Goal: Task Accomplishment & Management: Manage account settings

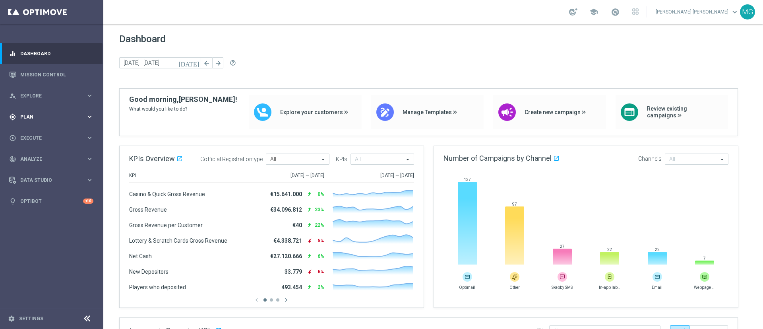
click at [70, 119] on div "gps_fixed Plan" at bounding box center [47, 116] width 77 height 7
click at [44, 132] on link "Target Groups" at bounding box center [52, 133] width 62 height 6
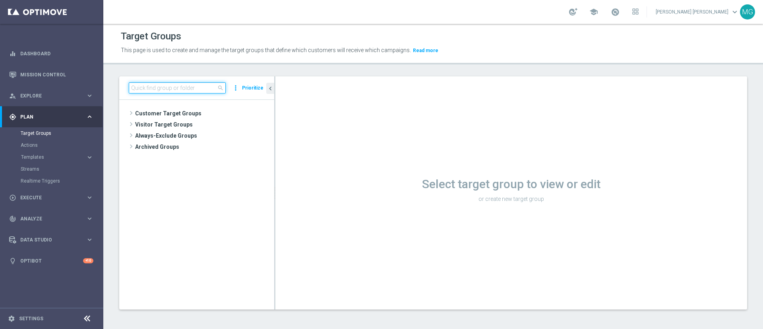
click at [198, 86] on input at bounding box center [177, 87] width 97 height 11
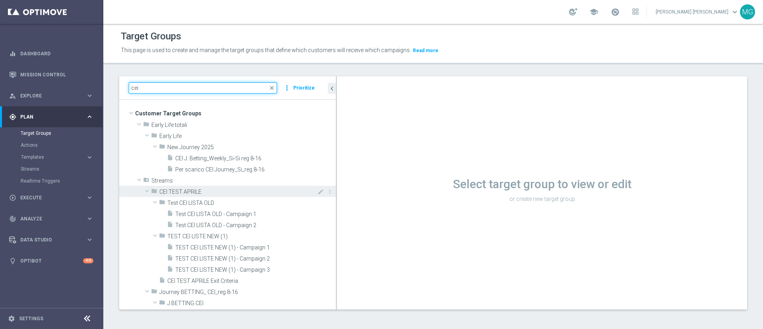
drag, startPoint x: 274, startPoint y: 155, endPoint x: 275, endPoint y: 192, distance: 37.0
click at [349, 159] on as-split "cei close more_vert Prioritize Customer Target Groups library_add create_new_fo…" at bounding box center [433, 192] width 628 height 233
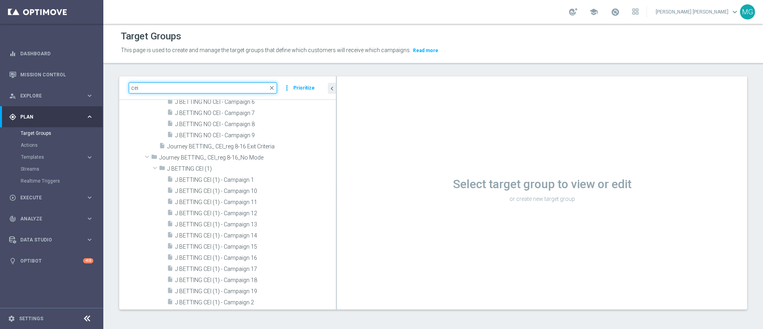
scroll to position [743, 0]
type input "cei"
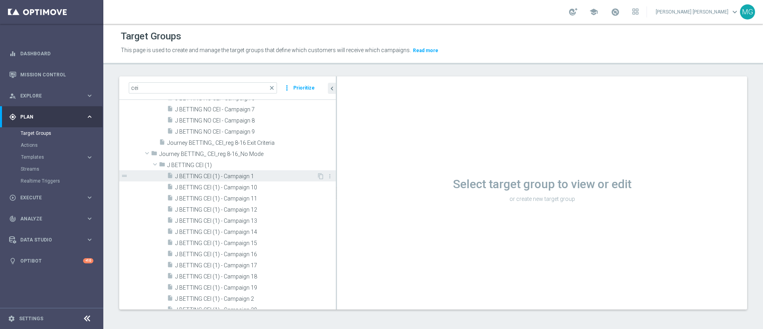
click at [246, 176] on span "J BETTING CEI (1) - Campaign 1" at bounding box center [246, 176] width 142 height 7
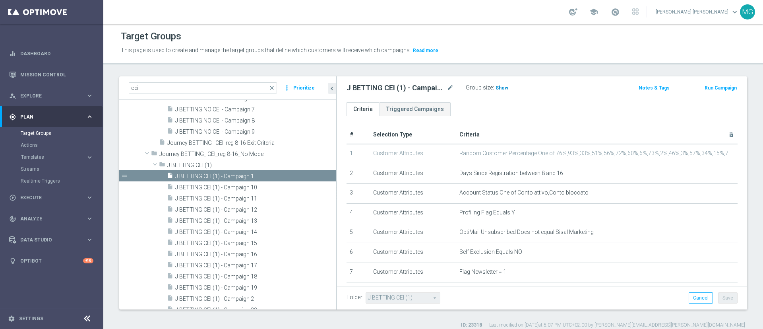
click at [503, 88] on span "Show" at bounding box center [502, 88] width 13 height 6
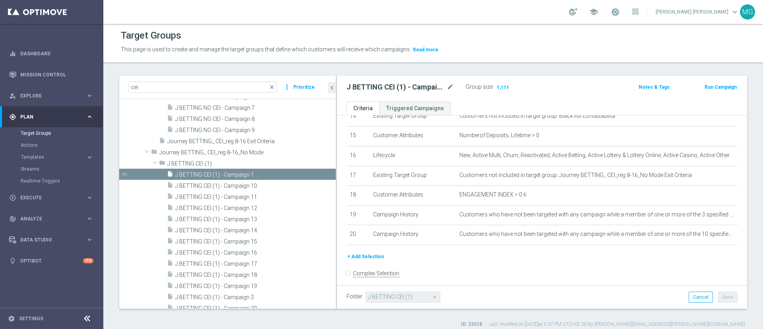
scroll to position [744, 0]
click at [252, 172] on span "J BETTING CEI (1) - Campaign 1" at bounding box center [246, 174] width 142 height 7
click at [450, 85] on icon "mode_edit" at bounding box center [450, 87] width 7 height 10
click at [33, 72] on link "Mission Control" at bounding box center [56, 74] width 73 height 21
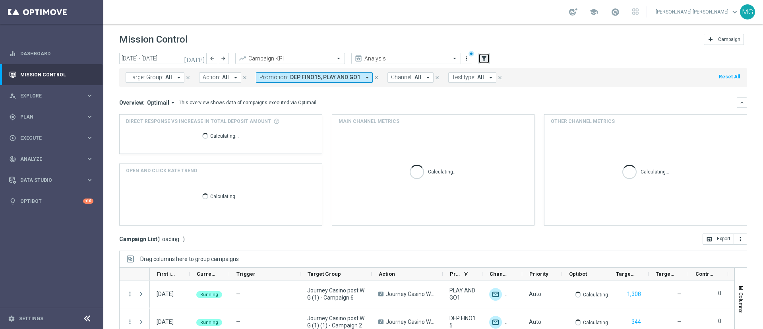
click at [485, 55] on icon "filter_alt" at bounding box center [484, 58] width 7 height 7
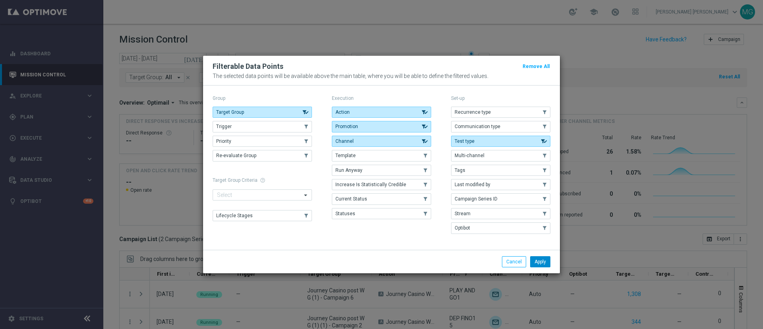
click at [541, 263] on button "Apply" at bounding box center [540, 261] width 20 height 11
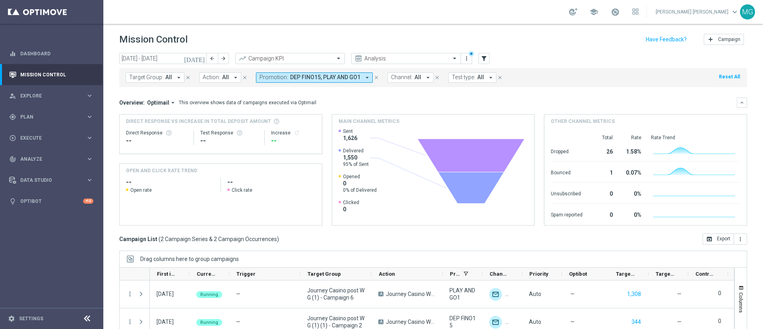
click at [149, 76] on span "Target Group:" at bounding box center [146, 77] width 34 height 7
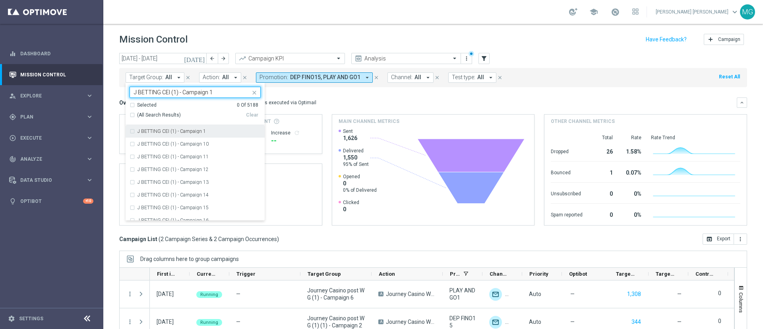
click at [196, 132] on label "J BETTING CEI (1) - Campaign 1" at bounding box center [172, 131] width 68 height 5
type input "J BETTING CEI (1) - Campaign 1"
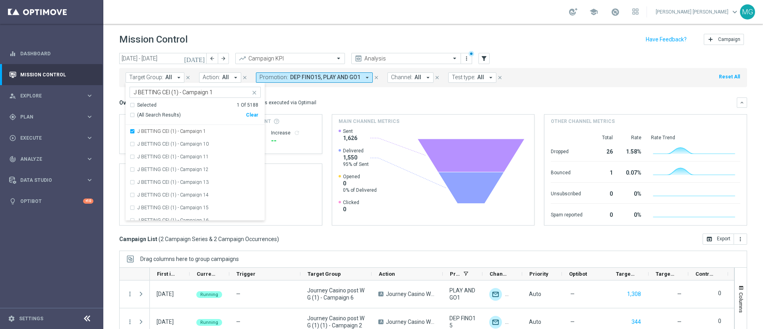
click at [335, 98] on div "Overview: Optimail arrow_drop_down This overview shows data of campaigns execut…" at bounding box center [433, 102] width 628 height 10
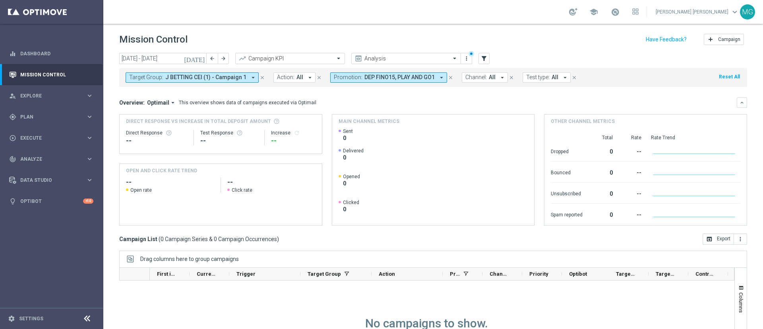
click at [202, 57] on icon "today" at bounding box center [194, 58] width 21 height 7
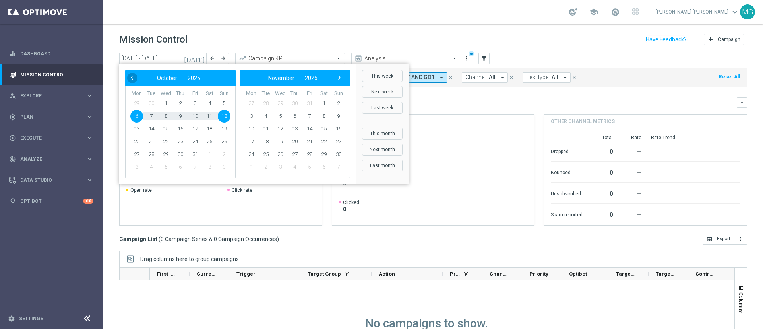
click at [133, 77] on span "‹" at bounding box center [132, 77] width 10 height 10
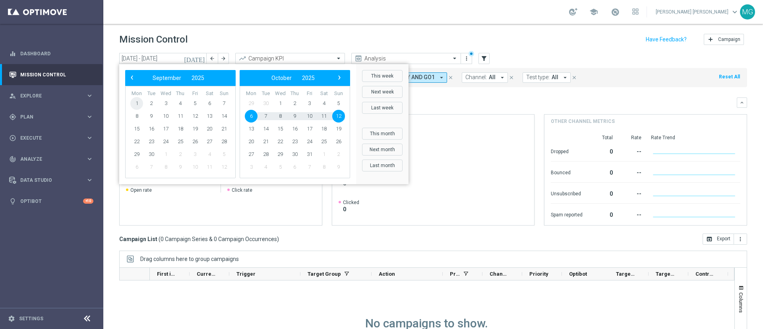
click at [137, 103] on span "1" at bounding box center [136, 103] width 13 height 13
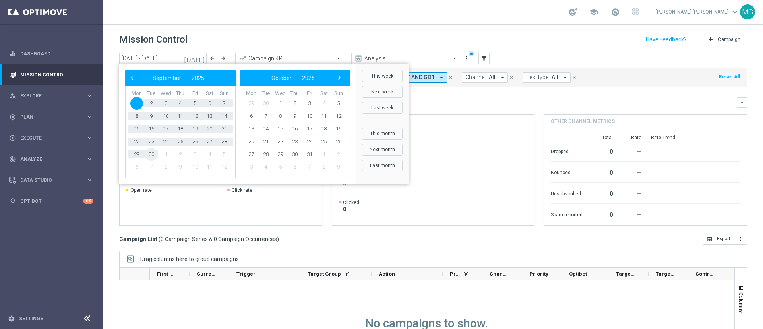
click at [153, 156] on span "30" at bounding box center [151, 154] width 13 height 13
type input "01 Sep 2025 - 30 Sep 2025"
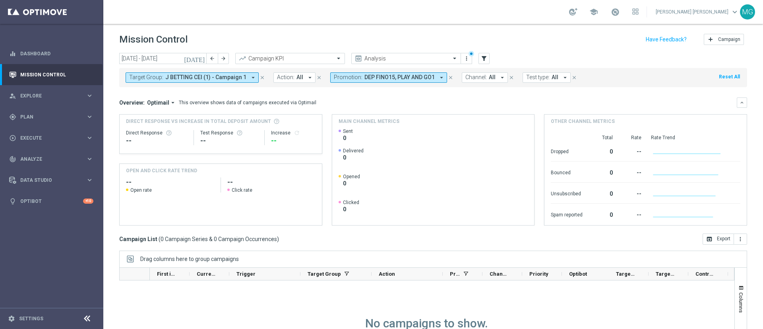
click at [448, 77] on icon "close" at bounding box center [451, 78] width 6 height 6
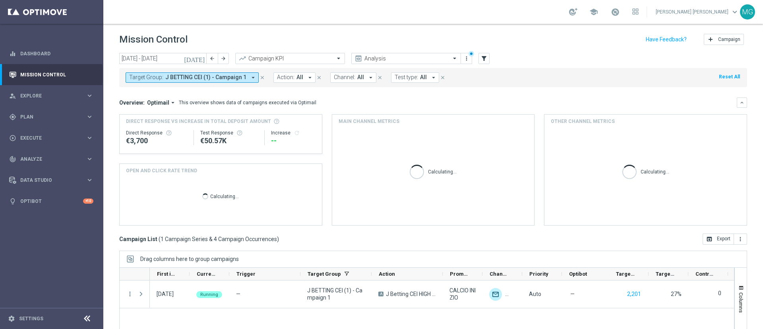
click at [232, 76] on span "J BETTING CEI (1) - Campaign 1" at bounding box center [205, 77] width 81 height 7
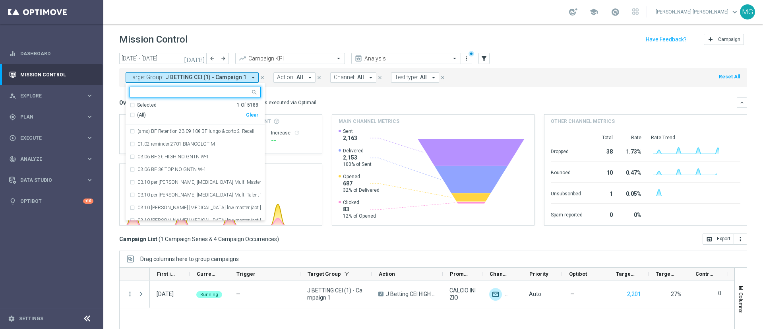
click at [367, 102] on div "Overview: Optimail arrow_drop_down This overview shows data of campaigns execut…" at bounding box center [428, 102] width 618 height 7
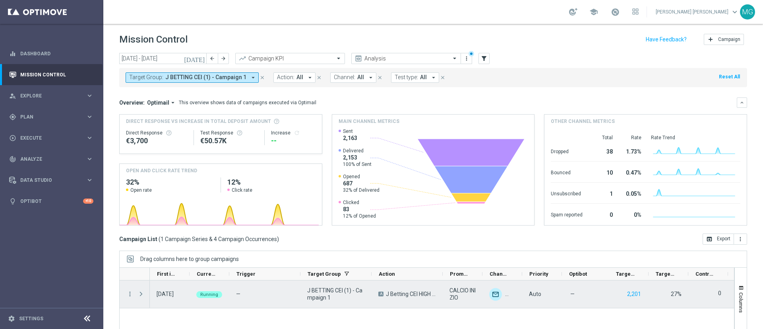
click at [142, 295] on span at bounding box center [141, 294] width 7 height 6
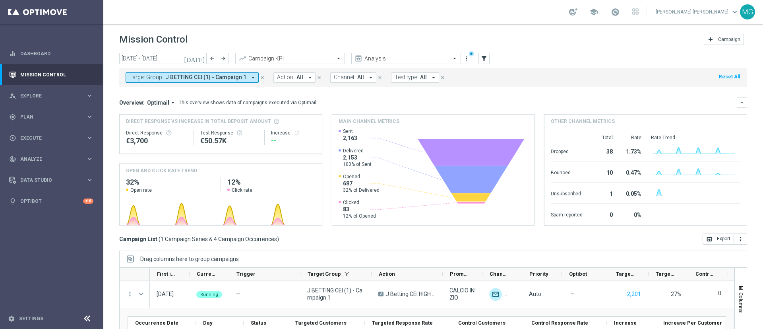
scroll to position [69, 0]
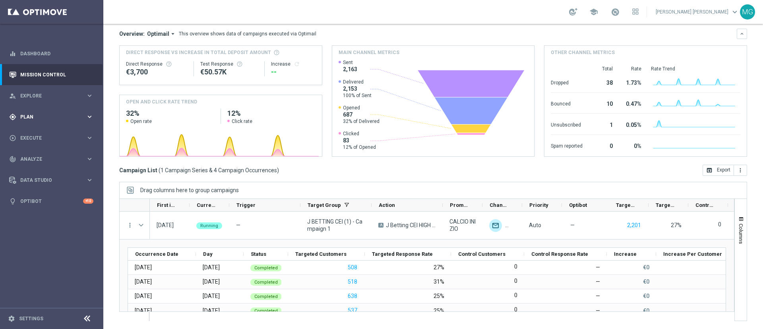
click at [33, 119] on div "gps_fixed Plan" at bounding box center [47, 116] width 77 height 7
click at [35, 124] on div "gps_fixed Plan keyboard_arrow_right" at bounding box center [51, 116] width 103 height 21
click at [36, 132] on link "Target Groups" at bounding box center [52, 133] width 62 height 6
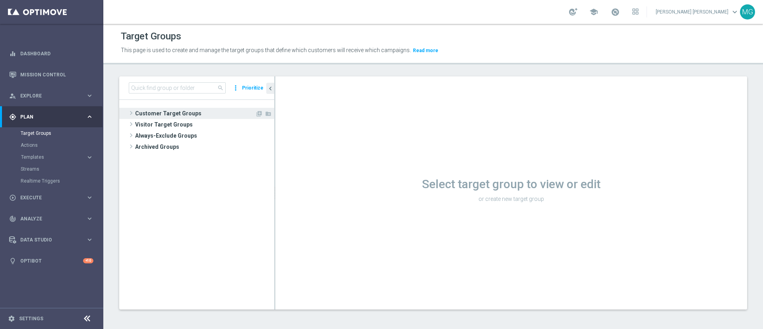
click at [203, 112] on span "Customer Target Groups" at bounding box center [195, 113] width 120 height 11
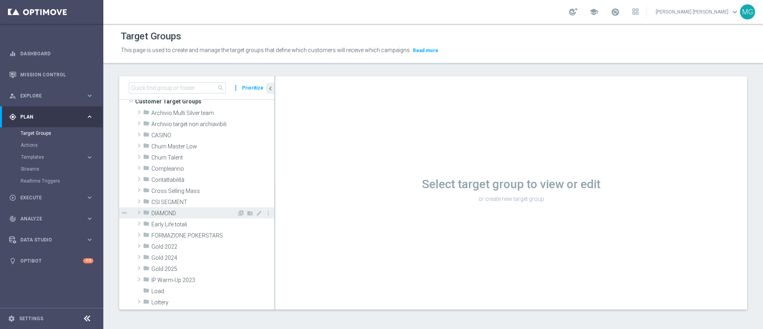
scroll to position [12, 0]
click at [182, 223] on span "Early Life totali" at bounding box center [193, 224] width 85 height 7
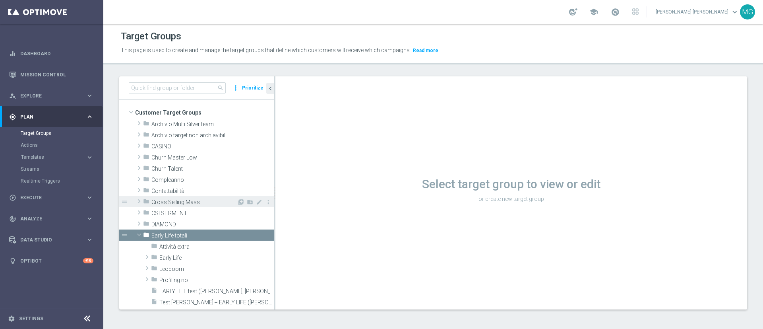
scroll to position [0, 0]
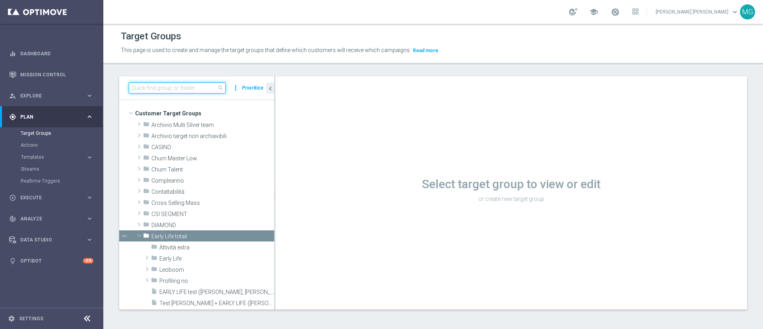
click at [192, 90] on input at bounding box center [177, 87] width 97 height 11
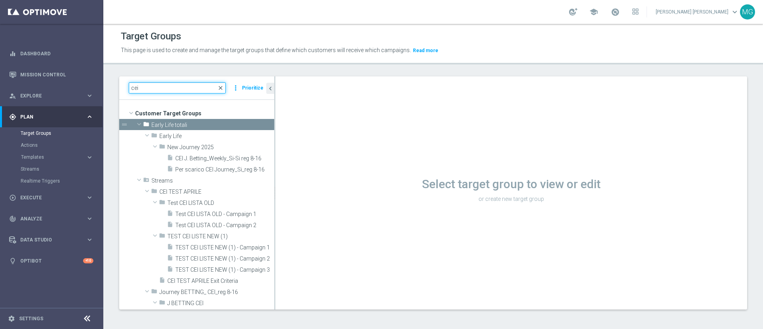
type input "cei"
click at [221, 88] on span "close" at bounding box center [220, 88] width 6 height 6
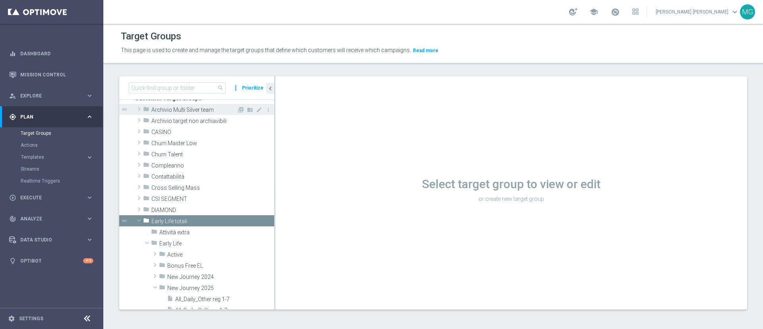
scroll to position [18, 0]
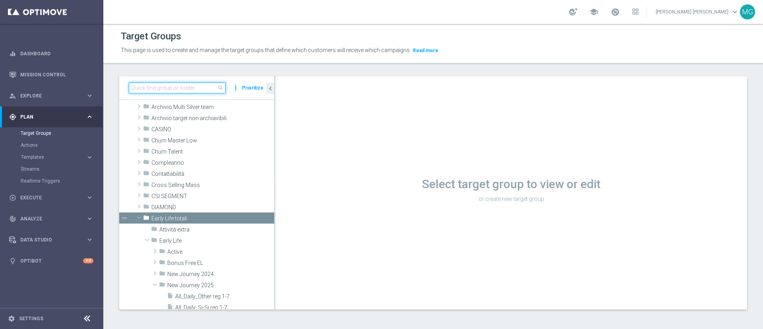
click at [171, 84] on input at bounding box center [177, 87] width 97 height 11
paste input "J BETTING CEI (1) - Campaign 1"
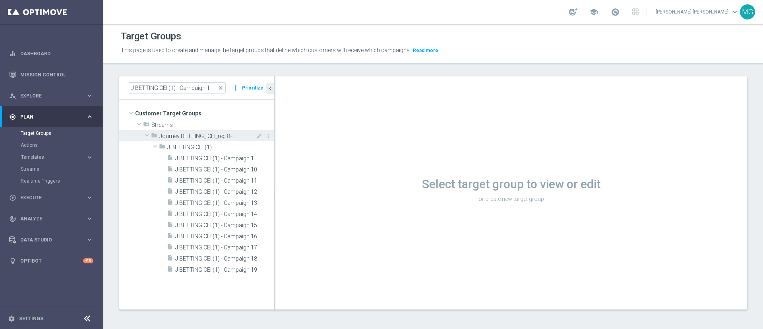
click at [186, 132] on div "folder Journey BETTING_ CEI_reg 8-16_No Mode" at bounding box center [194, 135] width 87 height 11
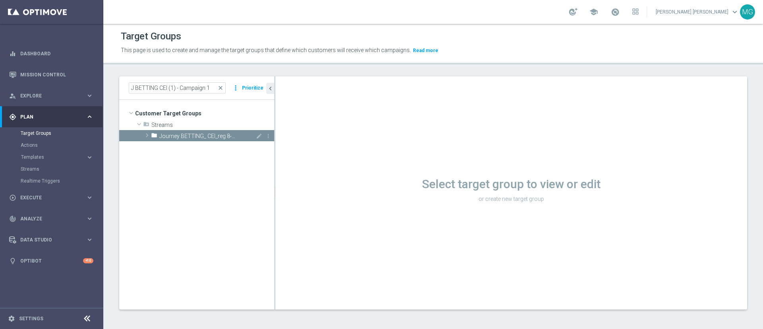
click at [186, 132] on div "folder Journey BETTING_ CEI_reg 8-16_No Mode" at bounding box center [194, 135] width 87 height 11
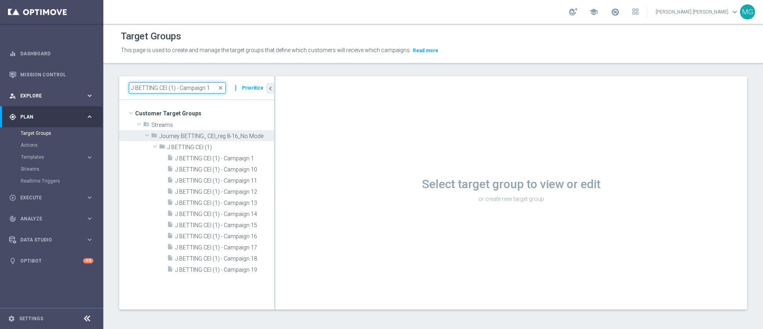
drag, startPoint x: 192, startPoint y: 90, endPoint x: 90, endPoint y: 87, distance: 101.4
click at [90, 87] on main "equalizer Dashboard Mission Control" at bounding box center [381, 164] width 763 height 329
type input "N"
click at [159, 88] on input "_No" at bounding box center [177, 87] width 97 height 11
click at [200, 87] on input "_No" at bounding box center [177, 87] width 97 height 11
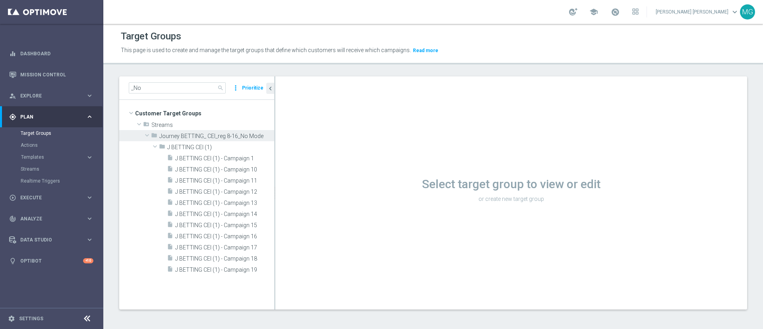
click at [336, 114] on div "Select target group to view or edit or create new target group" at bounding box center [511, 192] width 472 height 233
click at [161, 87] on div "_No search more_vert Prioritize" at bounding box center [196, 87] width 155 height 23
click at [160, 87] on input "_No" at bounding box center [177, 87] width 97 height 11
click at [347, 15] on section "school Maria Grazia Garofalo keyboard_arrow_down MG Target Groups This page is …" at bounding box center [433, 164] width 660 height 329
click at [372, 0] on html "equalizer Dashboard Mission Control" at bounding box center [381, 164] width 763 height 329
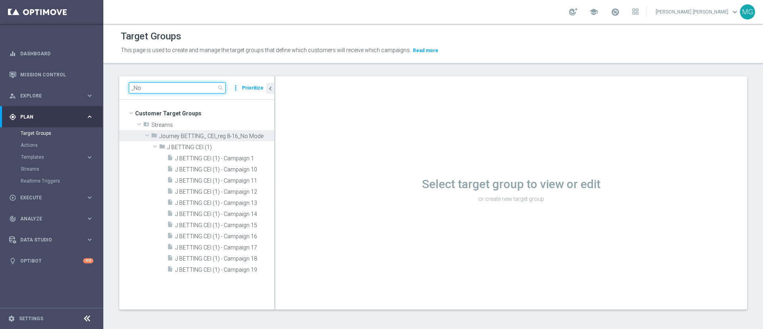
click at [166, 87] on input "_No" at bounding box center [177, 87] width 97 height 11
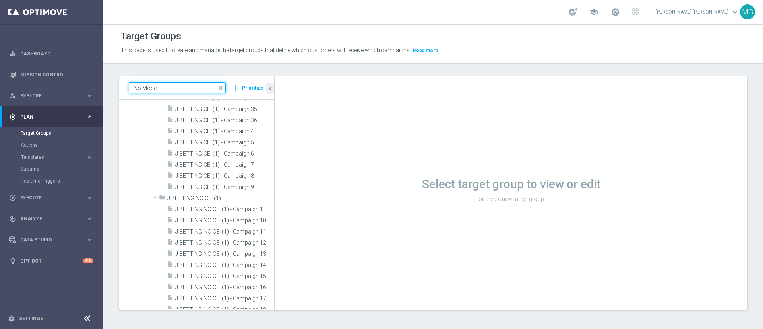
scroll to position [353, 0]
type input "_No Mode"
click at [220, 206] on span "J BETTING NO CEI (1) - Campaign 1" at bounding box center [215, 208] width 81 height 7
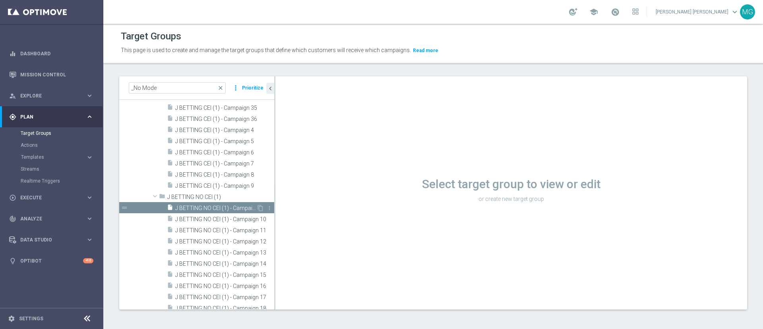
click at [229, 207] on span "J BETTING NO CEI (1) - Campaign 1" at bounding box center [215, 208] width 81 height 7
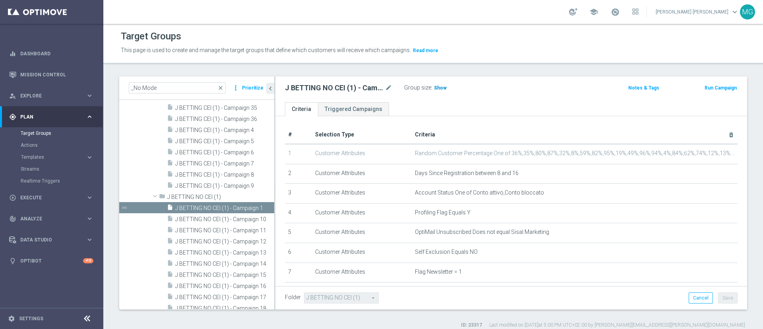
click at [444, 87] on span "Show" at bounding box center [440, 88] width 13 height 6
click at [388, 89] on icon "mode_edit" at bounding box center [388, 88] width 7 height 10
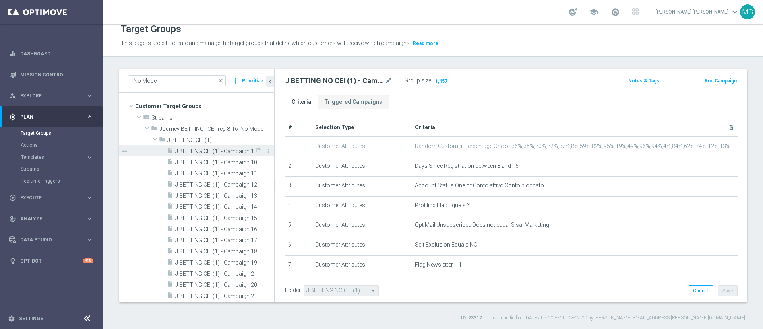
click at [211, 151] on span "J BETTING CEI (1) - Campaign 1" at bounding box center [215, 151] width 80 height 7
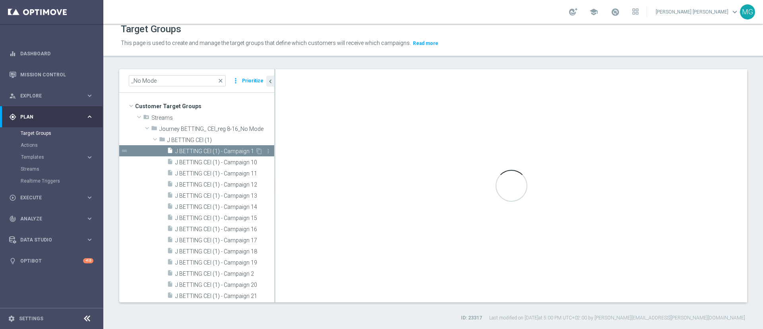
type input "J BETTING CEI (1)"
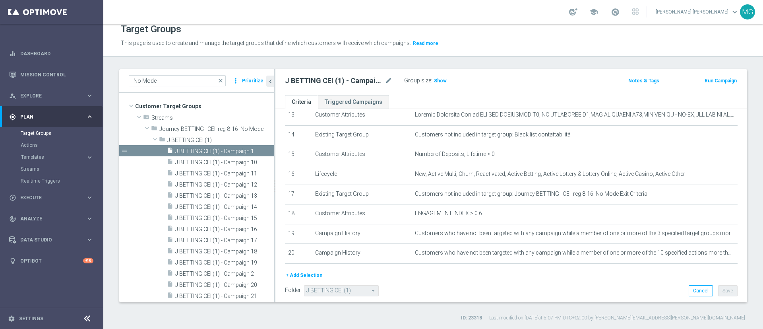
scroll to position [305, 0]
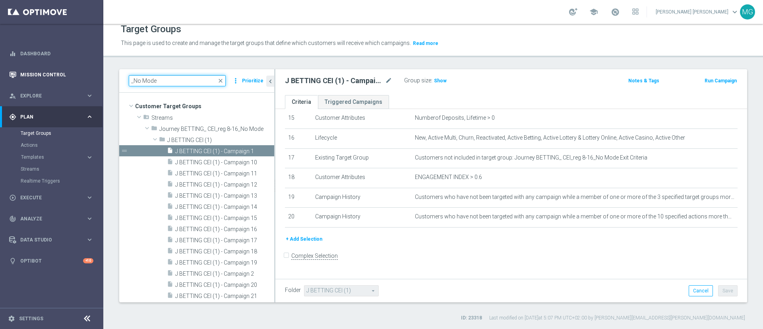
drag, startPoint x: 182, startPoint y: 80, endPoint x: 89, endPoint y: 80, distance: 92.2
click at [89, 80] on main "equalizer Dashboard Mission Control" at bounding box center [381, 164] width 763 height 329
click at [89, 80] on link "Mission Control" at bounding box center [56, 74] width 73 height 21
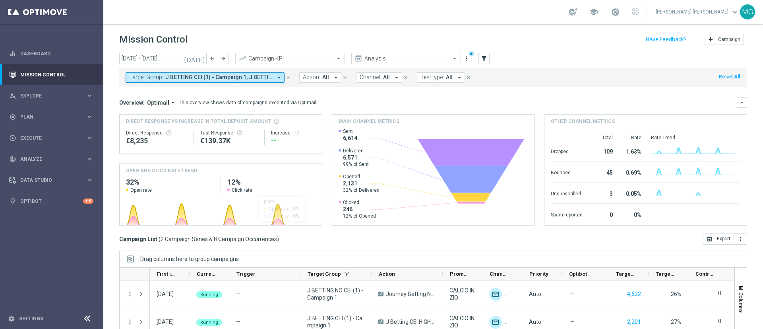
click at [290, 76] on icon "close" at bounding box center [288, 78] width 6 height 6
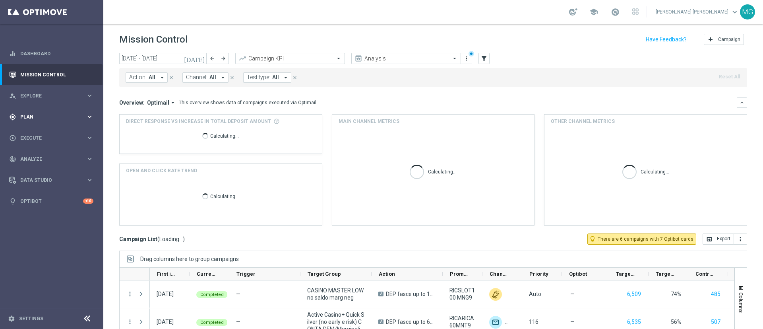
click at [59, 114] on span "Plan" at bounding box center [53, 116] width 66 height 5
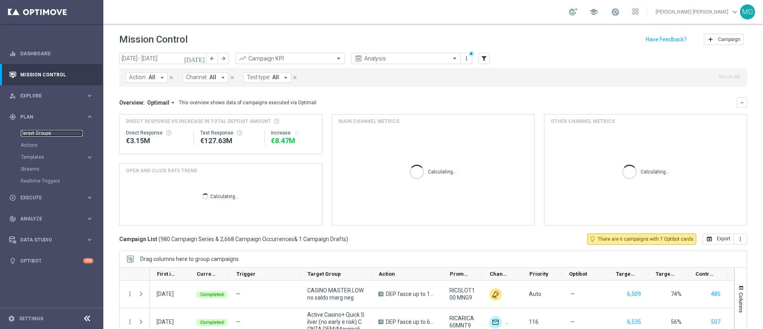
click at [48, 132] on link "Target Groups" at bounding box center [52, 133] width 62 height 6
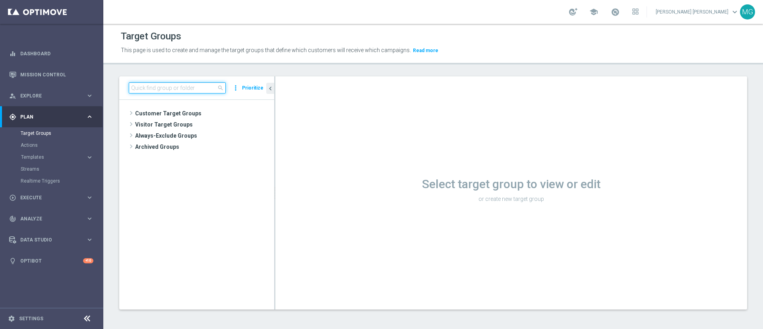
click at [169, 89] on input at bounding box center [177, 87] width 97 height 11
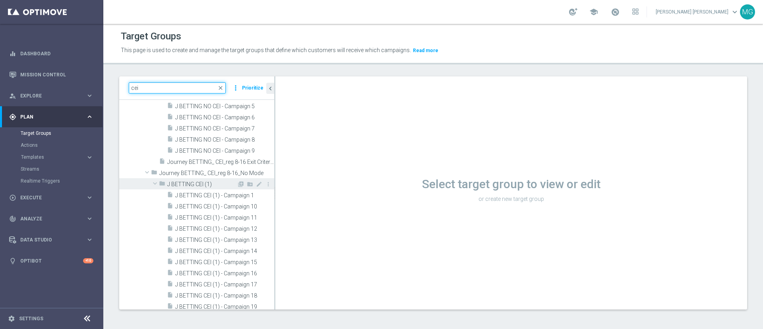
scroll to position [724, 0]
type input "cei"
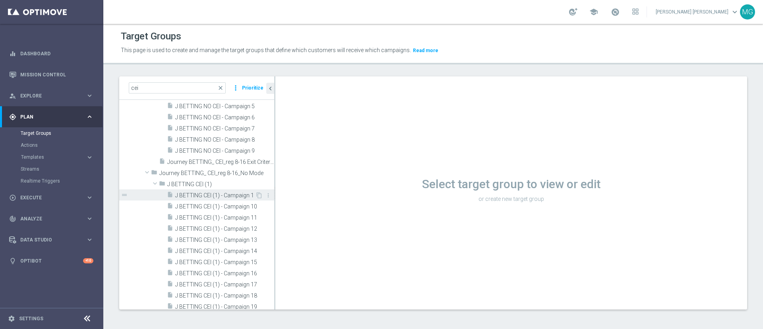
click at [212, 196] on span "J BETTING CEI (1) - Campaign 1" at bounding box center [215, 195] width 80 height 7
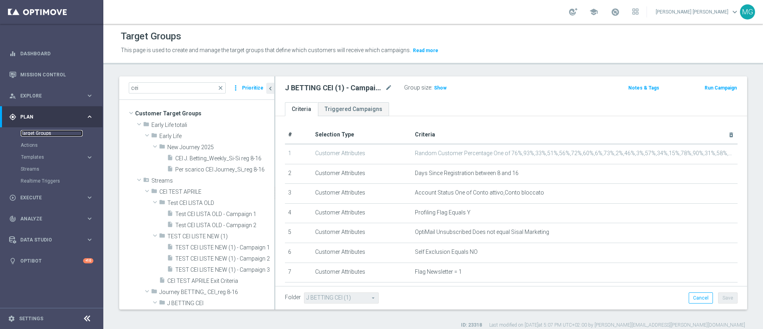
click at [40, 133] on link "Target Groups" at bounding box center [52, 133] width 62 height 6
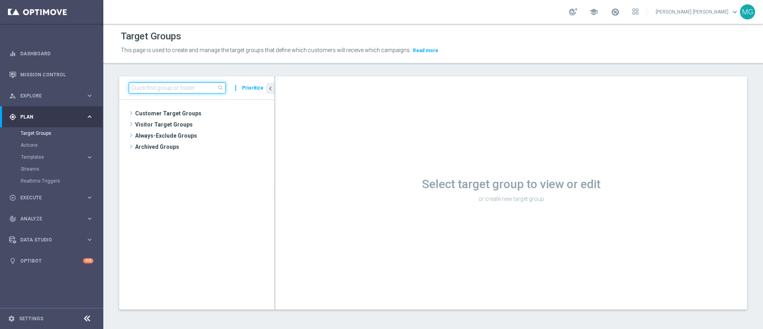
click at [167, 85] on input at bounding box center [177, 87] width 97 height 11
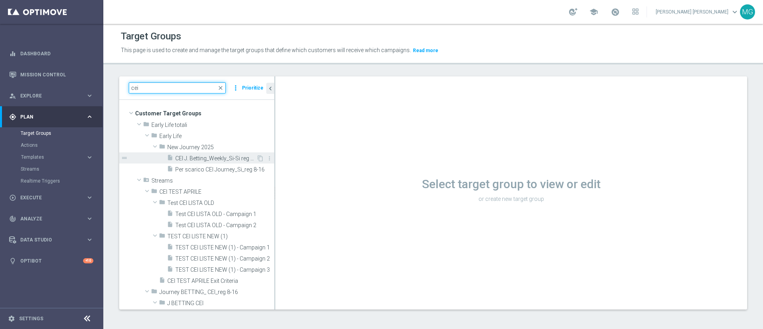
type input "cei"
click at [225, 159] on span "CEI J. Betting_Weekly_Si-Si reg 8-16" at bounding box center [215, 158] width 81 height 7
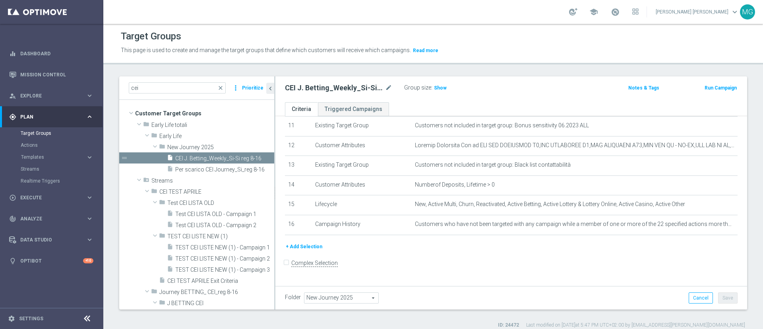
scroll to position [7, 0]
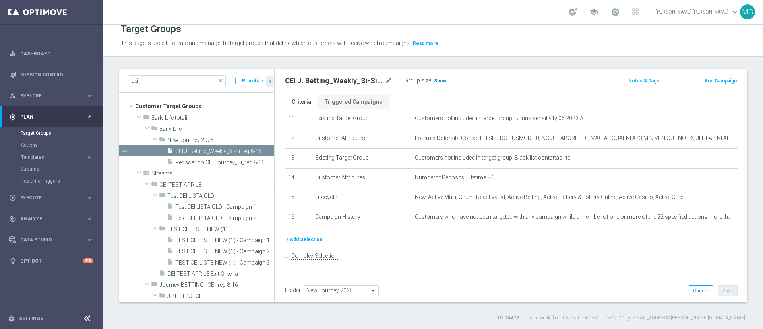
click at [439, 82] on span "Show" at bounding box center [440, 81] width 13 height 6
click at [442, 79] on span "3,519" at bounding box center [441, 82] width 14 height 8
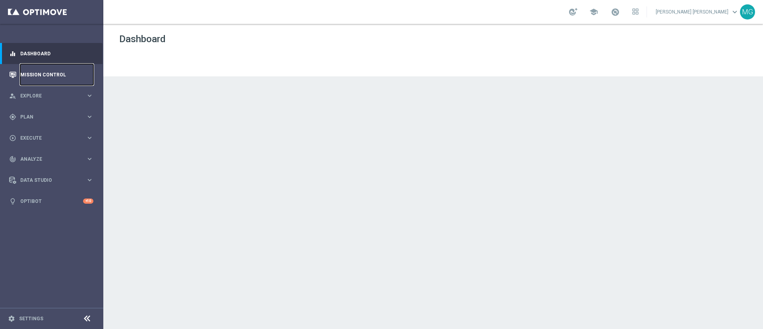
click at [46, 74] on link "Mission Control" at bounding box center [56, 74] width 73 height 21
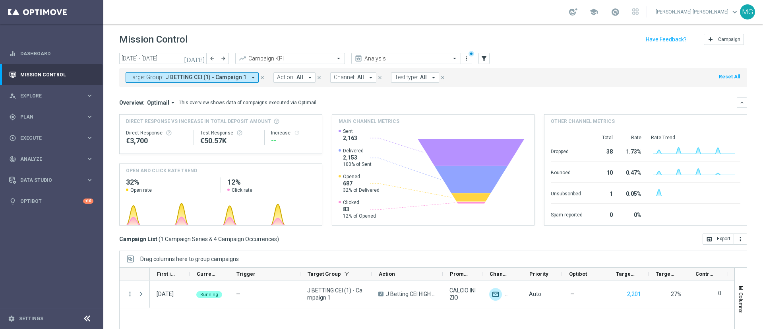
click at [246, 74] on button "Target Group: J BETTING CEI (1) - Campaign 1 arrow_drop_down" at bounding box center [192, 77] width 133 height 10
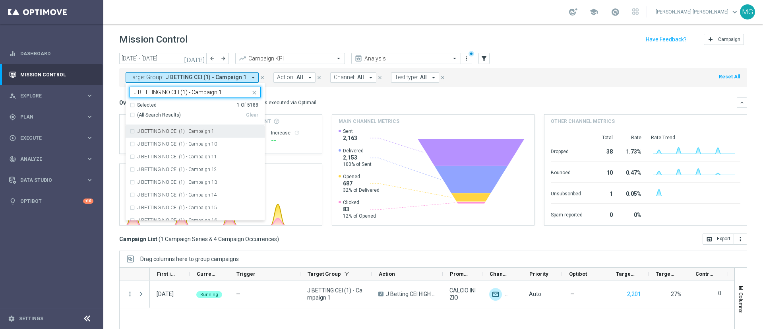
click at [219, 130] on div "J BETTING NO CEI (1) - Campaign 1" at bounding box center [199, 131] width 123 height 5
type input "J BETTING NO CEI (1) - Campaign 1"
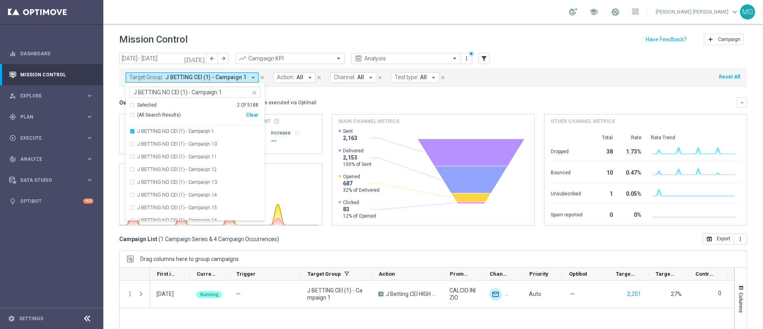
click at [347, 99] on div "Overview: Optimail arrow_drop_down This overview shows data of campaigns execut…" at bounding box center [428, 102] width 618 height 7
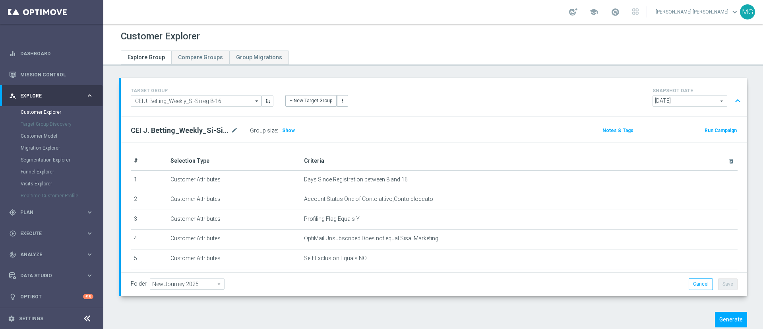
scroll to position [17, 0]
